Goal: Find specific page/section: Find specific page/section

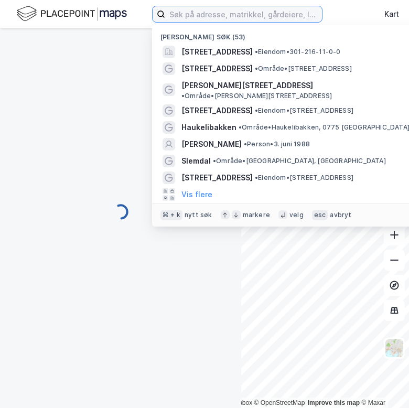
click at [189, 15] on input at bounding box center [243, 14] width 157 height 16
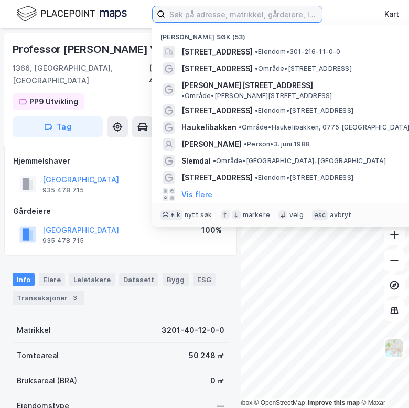
paste input "Gamle Mossevei 82, 1433 Ås"
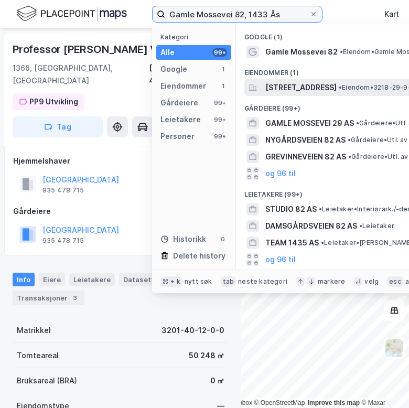
type input "Gamle Mossevei 82, 1433 Ås"
click at [293, 90] on span "[STREET_ADDRESS]" at bounding box center [300, 87] width 71 height 13
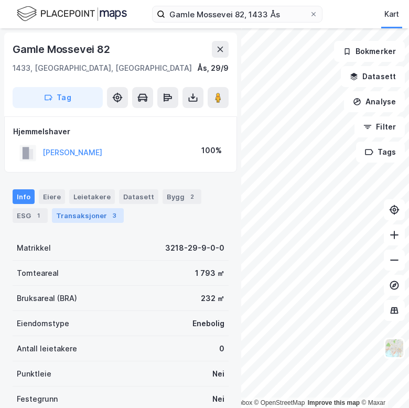
click at [79, 221] on div "Transaksjoner 3" at bounding box center [88, 215] width 72 height 15
